Goal: Information Seeking & Learning: Understand process/instructions

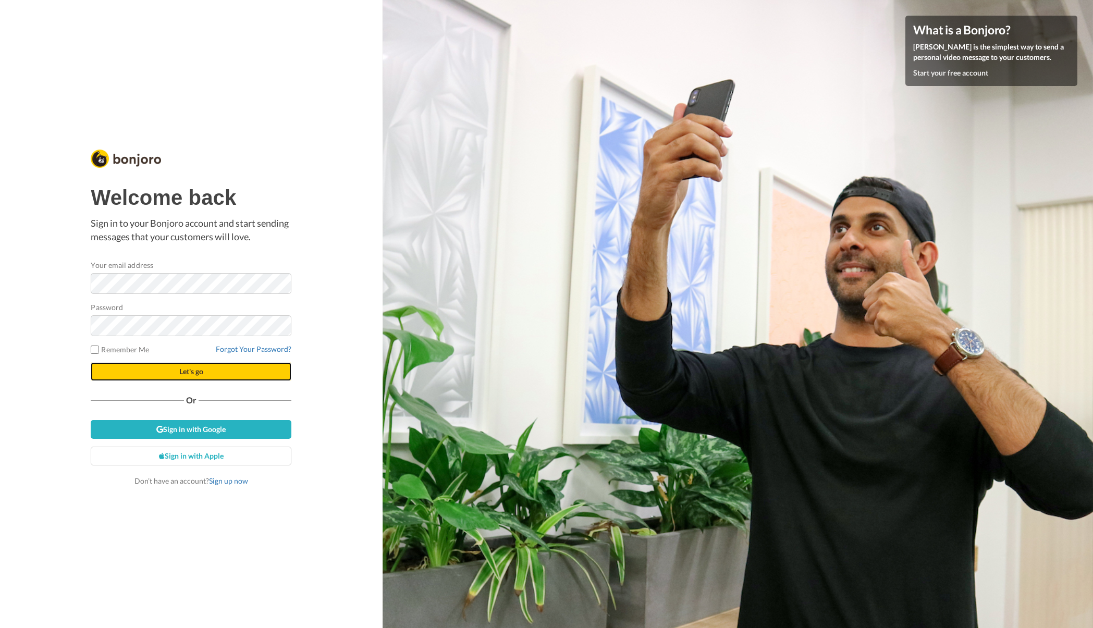
click at [177, 369] on button "Let's go" at bounding box center [191, 371] width 201 height 19
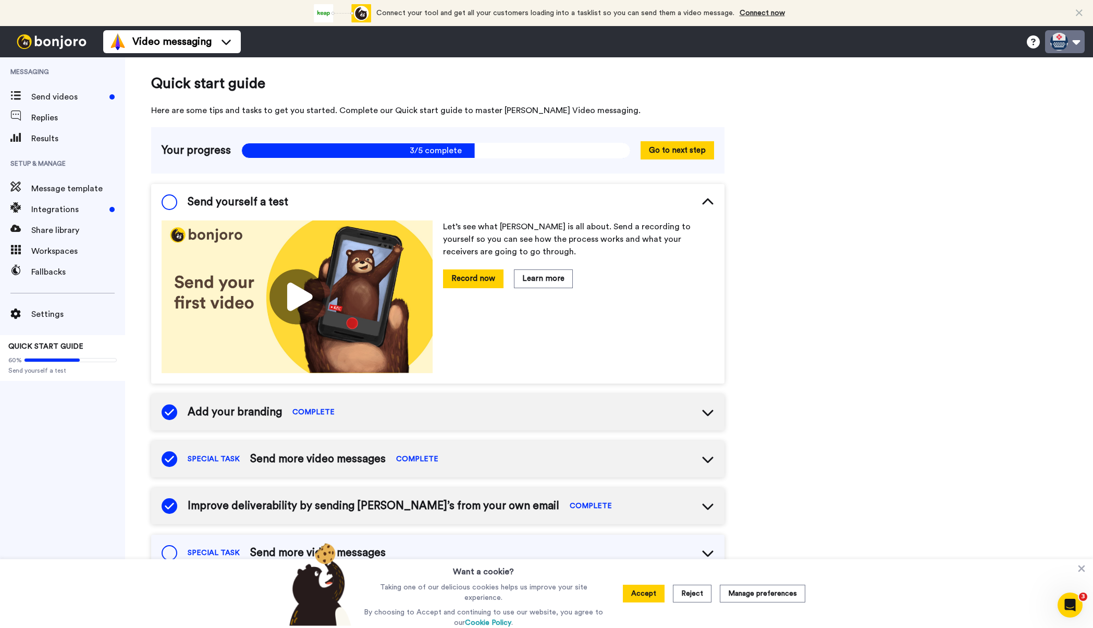
click at [1078, 41] on button at bounding box center [1065, 41] width 40 height 23
